Goal: Find specific page/section

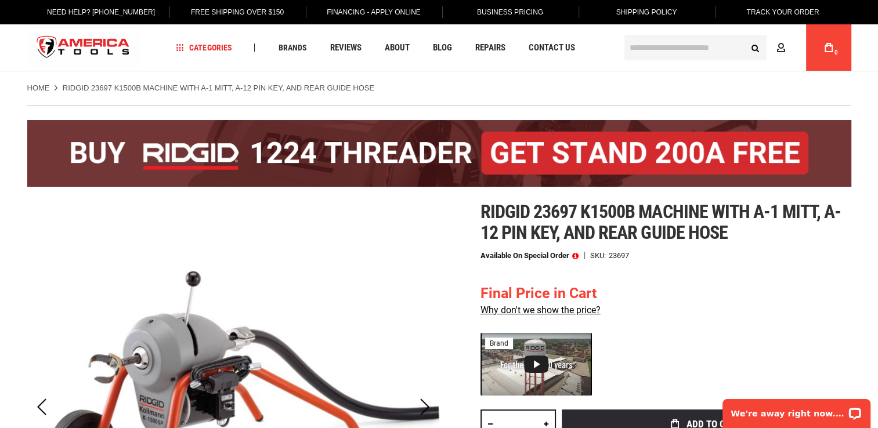
click at [644, 45] on input "text" at bounding box center [695, 48] width 142 height 26
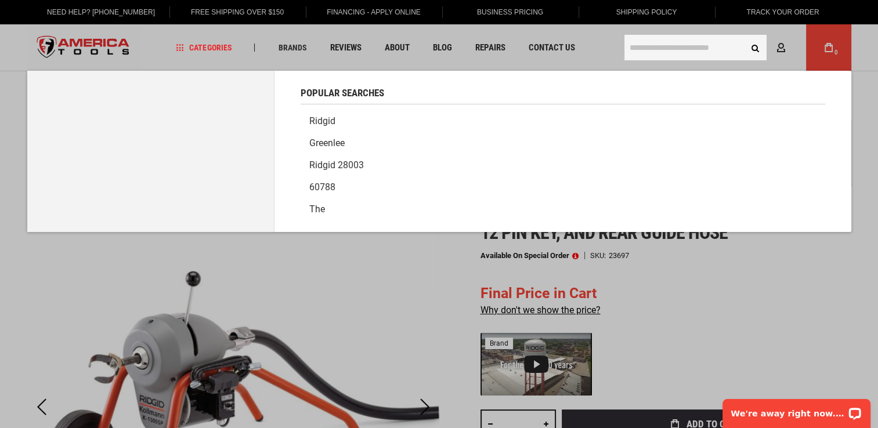
click at [314, 124] on link "Ridgid" at bounding box center [563, 121] width 524 height 22
click at [705, 52] on input "text" at bounding box center [695, 48] width 142 height 26
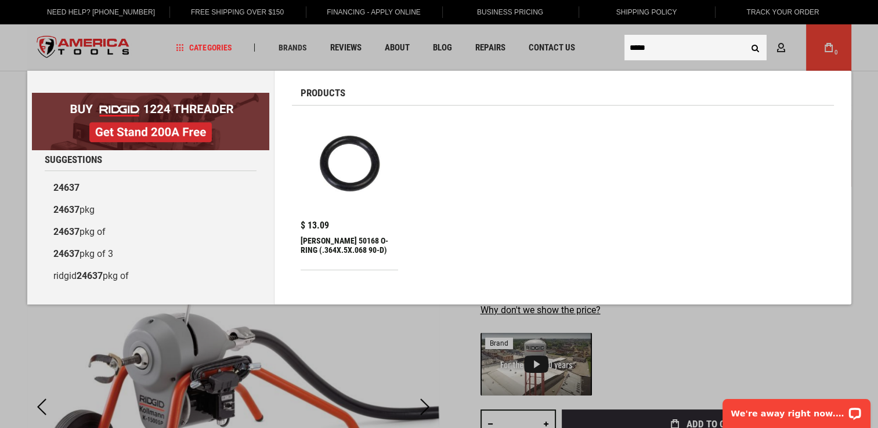
type input "*****"
click at [754, 41] on button "Search" at bounding box center [755, 48] width 22 height 22
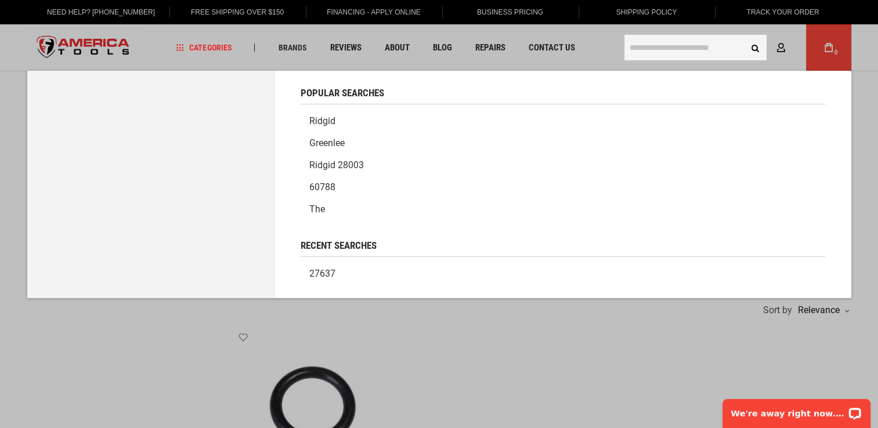
click at [707, 57] on input "text" at bounding box center [695, 48] width 142 height 26
click at [688, 48] on input "text" at bounding box center [695, 48] width 142 height 26
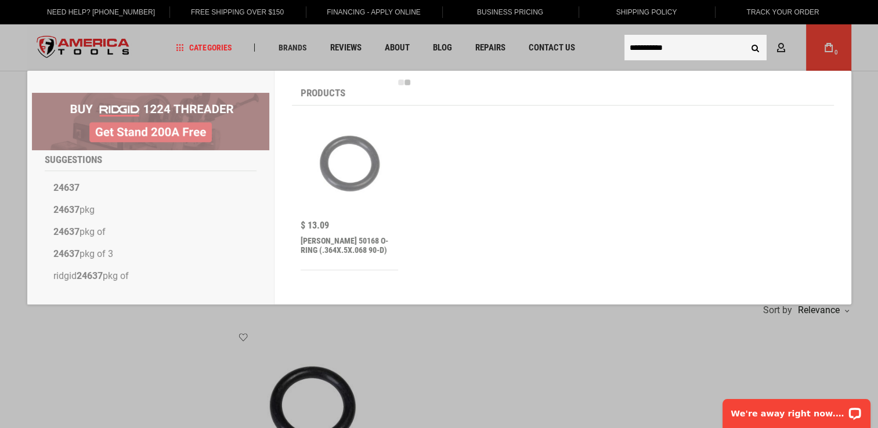
type input "**********"
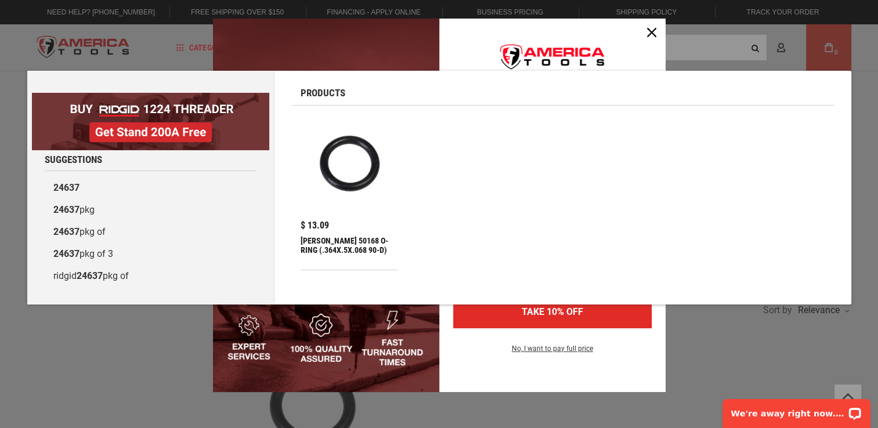
scroll to position [374, 0]
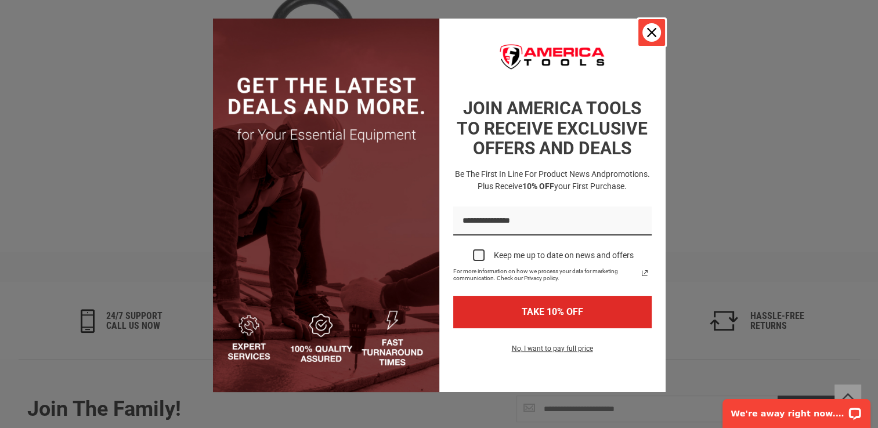
click at [647, 31] on icon "close icon" at bounding box center [651, 32] width 9 height 9
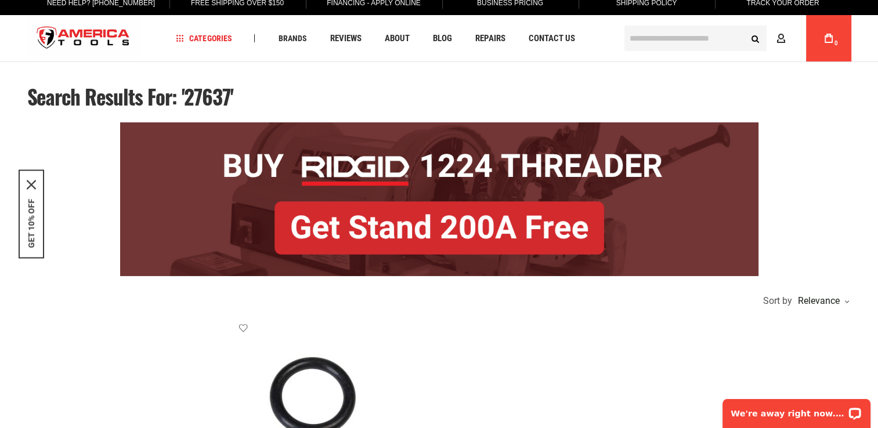
scroll to position [0, 0]
